Goal: Task Accomplishment & Management: Use online tool/utility

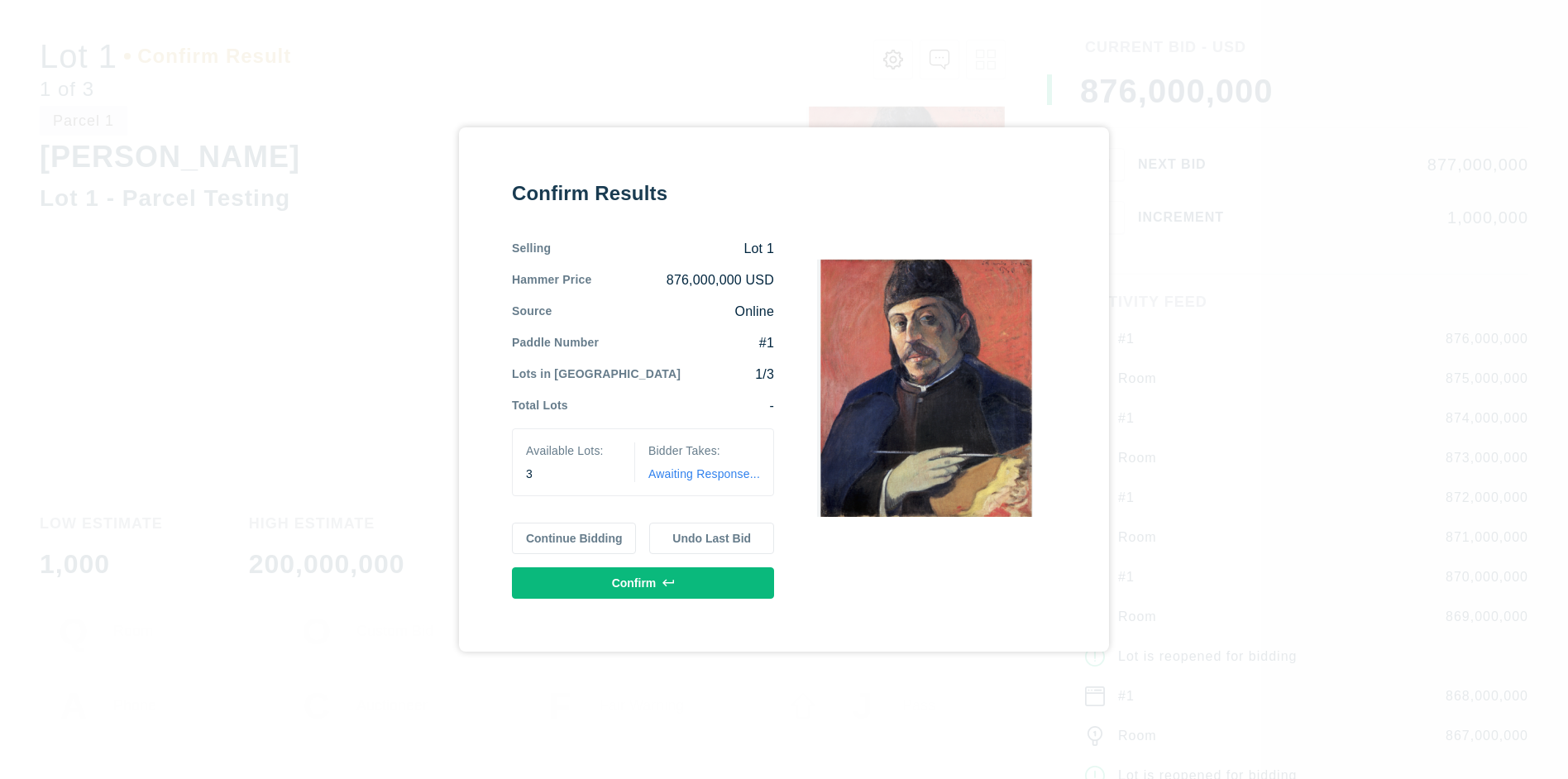
click at [574, 538] on button "Continue Bidding" at bounding box center [574, 538] width 125 height 32
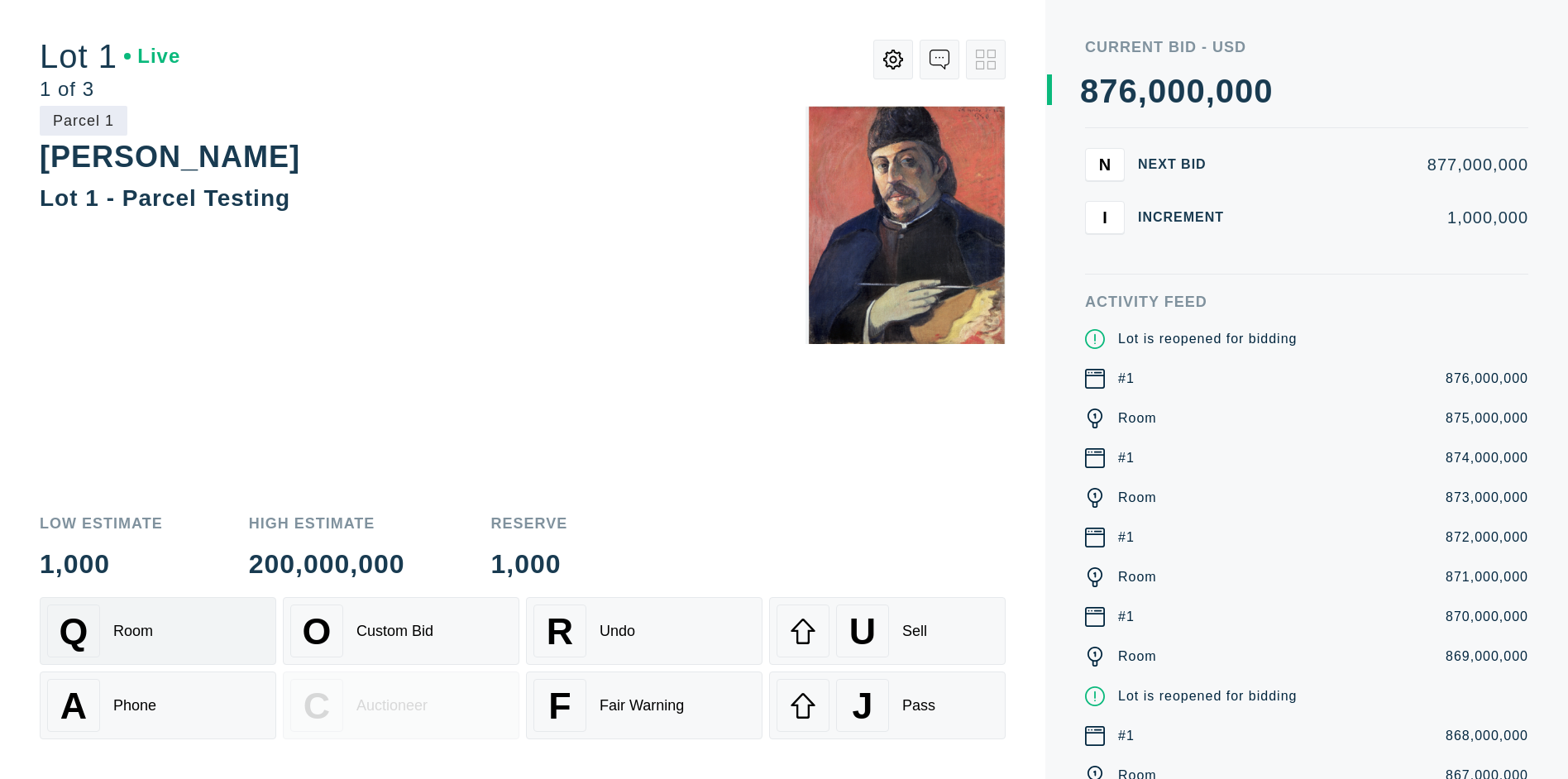
click at [158, 631] on div "Q Room" at bounding box center [158, 630] width 222 height 53
